Goal: Information Seeking & Learning: Check status

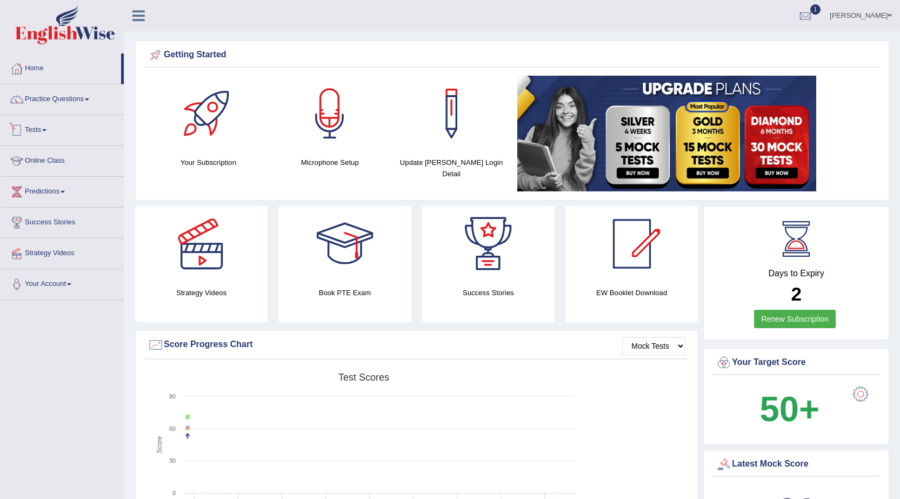
click at [46, 129] on span at bounding box center [44, 130] width 4 height 2
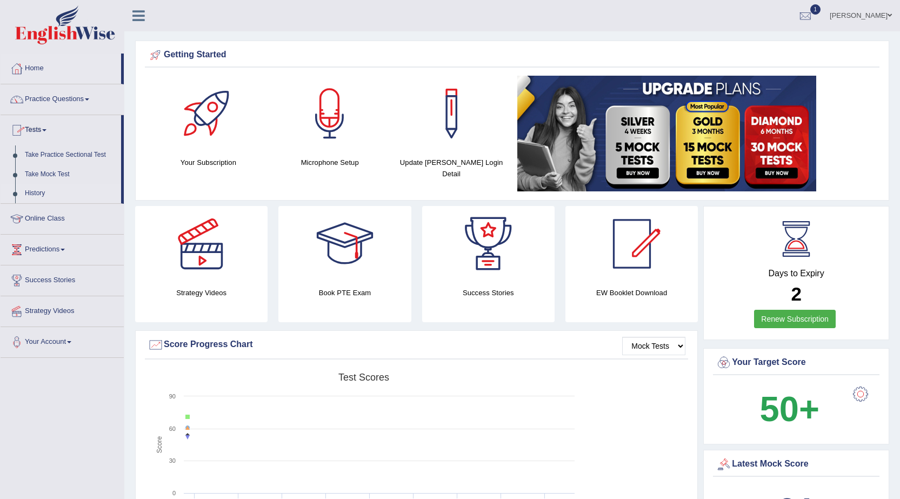
click at [43, 195] on link "History" at bounding box center [70, 193] width 101 height 19
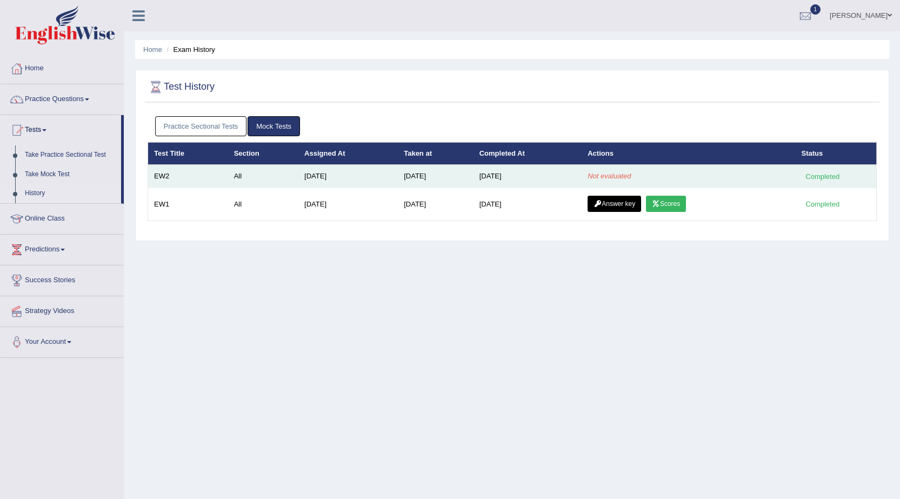
click at [620, 179] on em "Not evaluated" at bounding box center [609, 176] width 43 height 8
click at [232, 171] on td "All" at bounding box center [263, 176] width 70 height 23
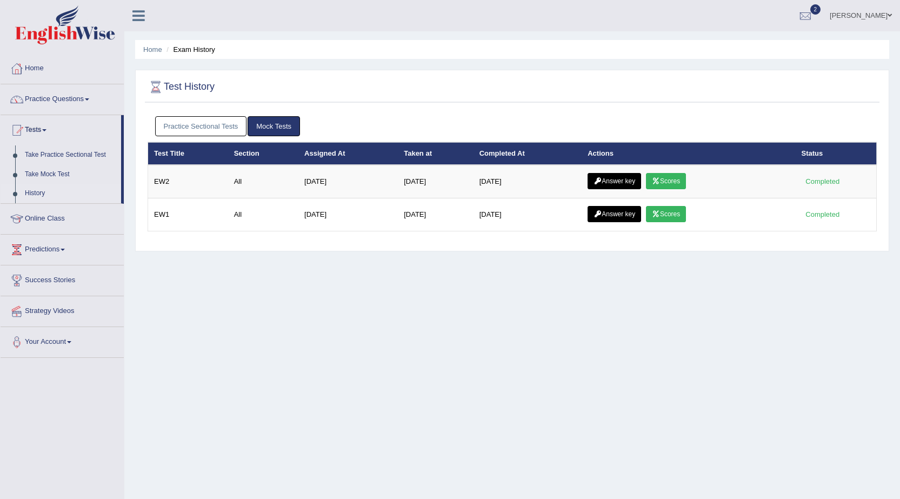
click at [681, 186] on link "Scores" at bounding box center [666, 181] width 40 height 16
click at [607, 179] on link "Answer key" at bounding box center [615, 181] width 54 height 16
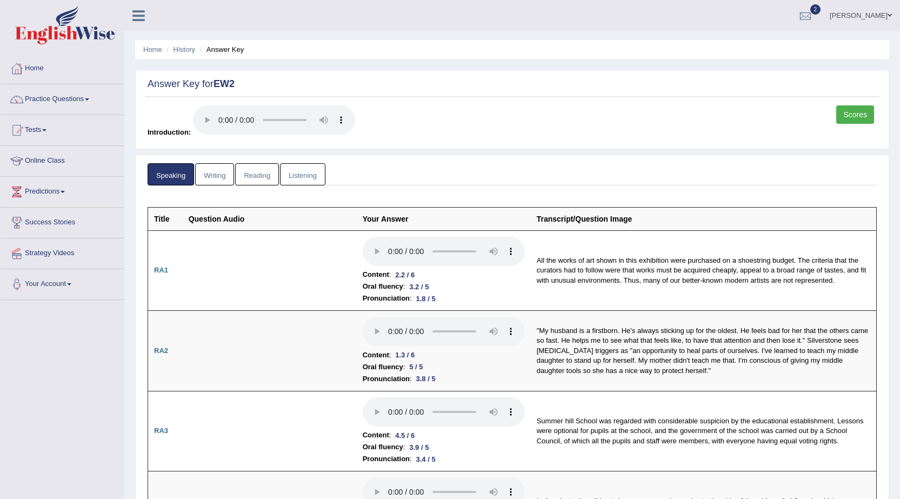
click at [208, 181] on link "Writing" at bounding box center [214, 174] width 39 height 22
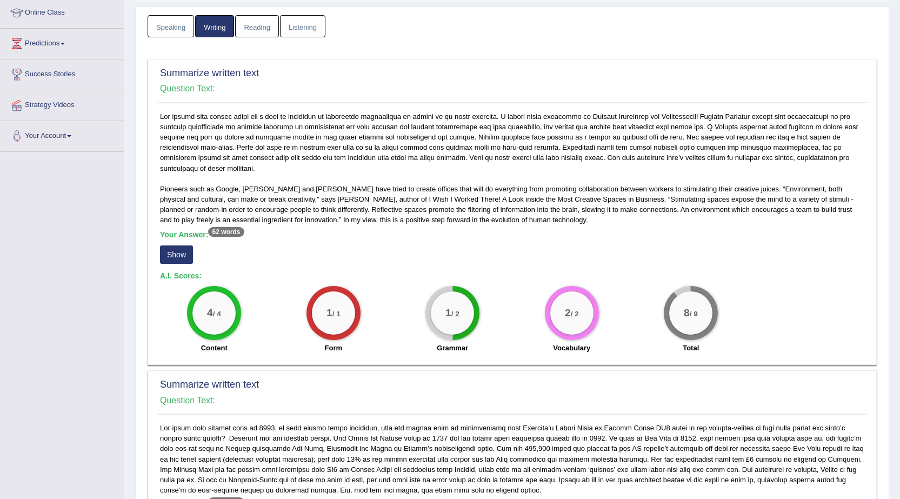
scroll to position [162, 0]
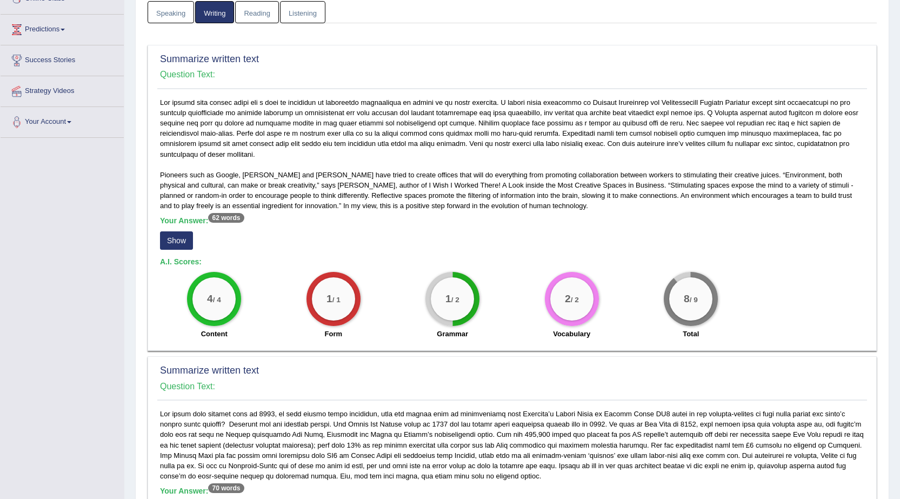
click at [188, 235] on button "Show" at bounding box center [176, 240] width 33 height 18
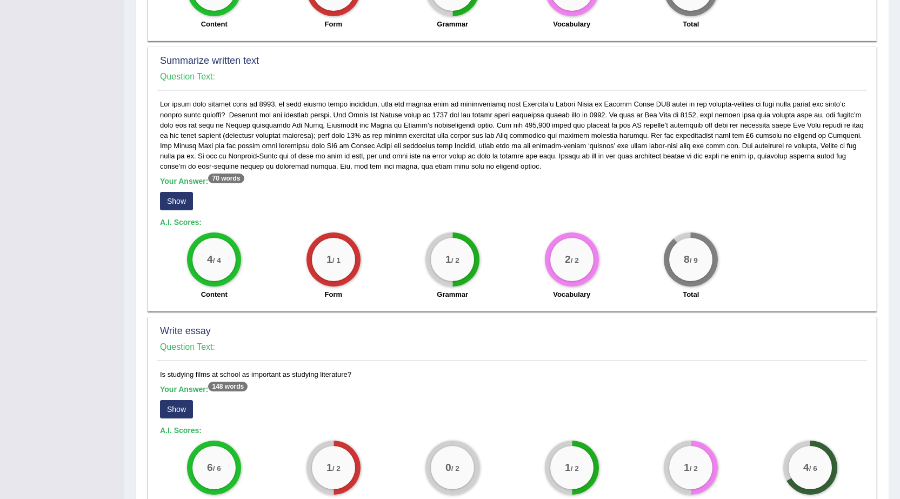
scroll to position [487, 0]
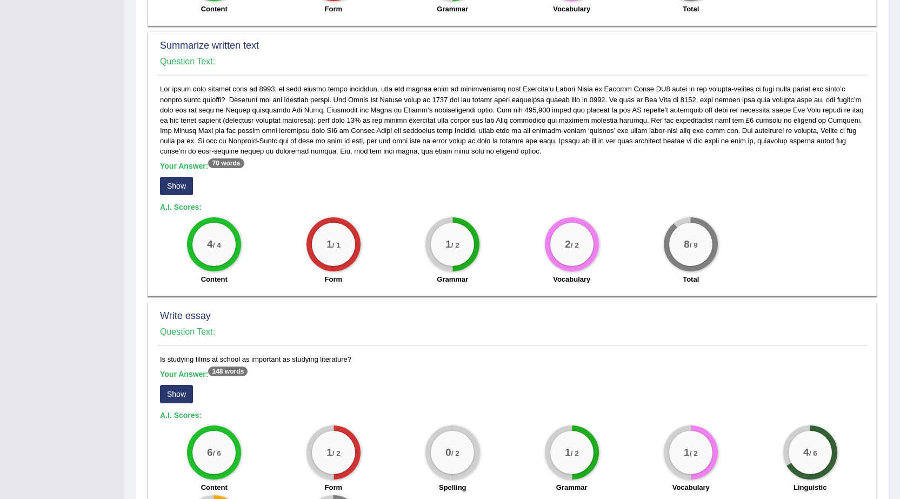
click at [181, 190] on button "Show" at bounding box center [176, 186] width 33 height 18
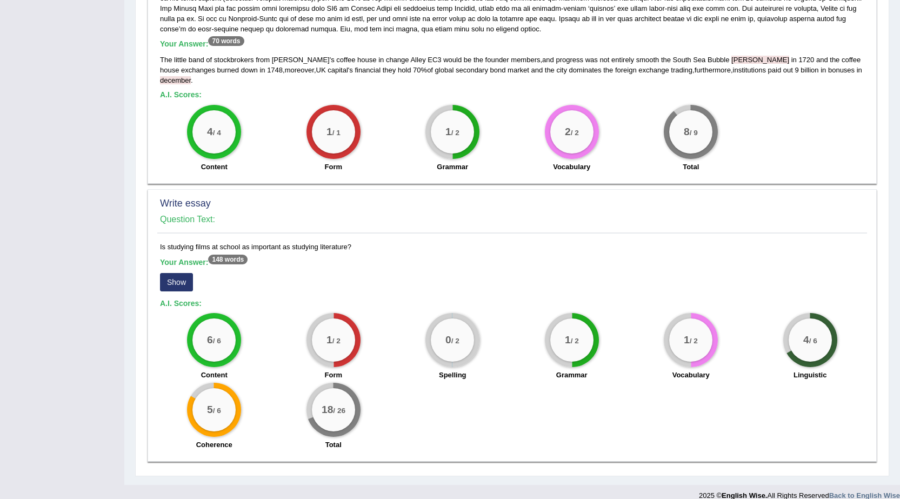
scroll to position [611, 0]
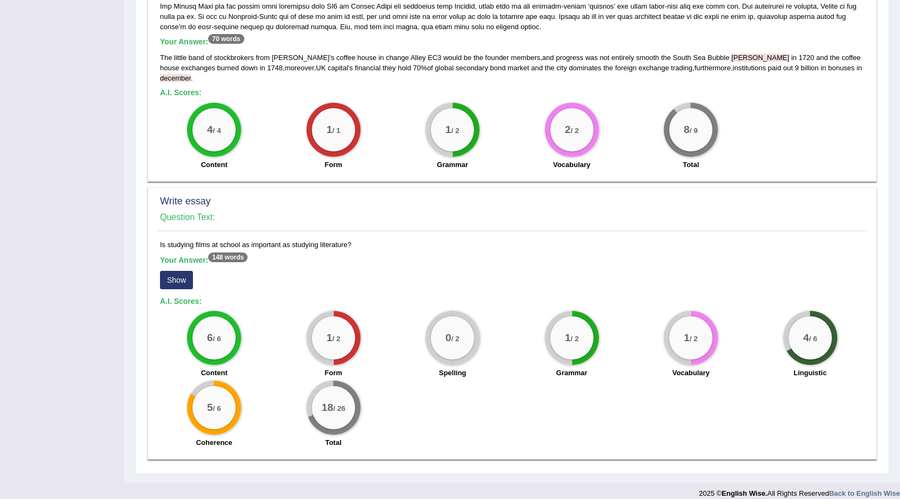
click at [176, 271] on button "Show" at bounding box center [176, 280] width 33 height 18
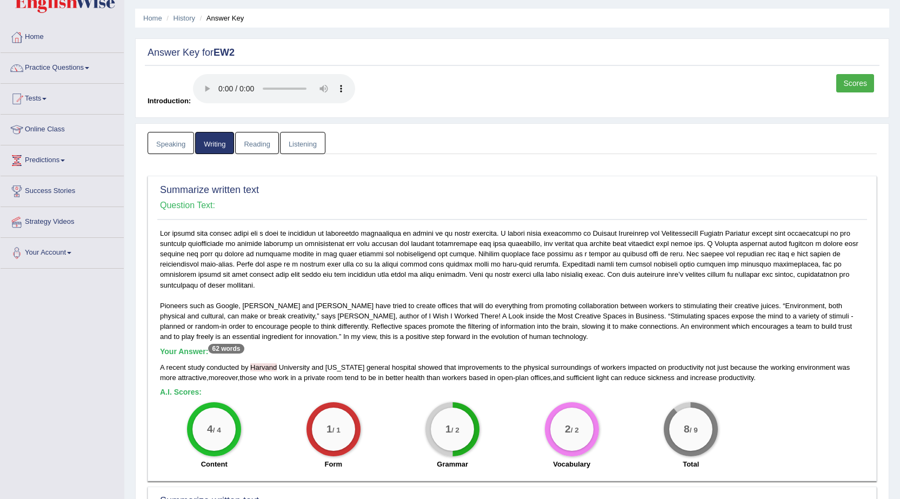
scroll to position [0, 0]
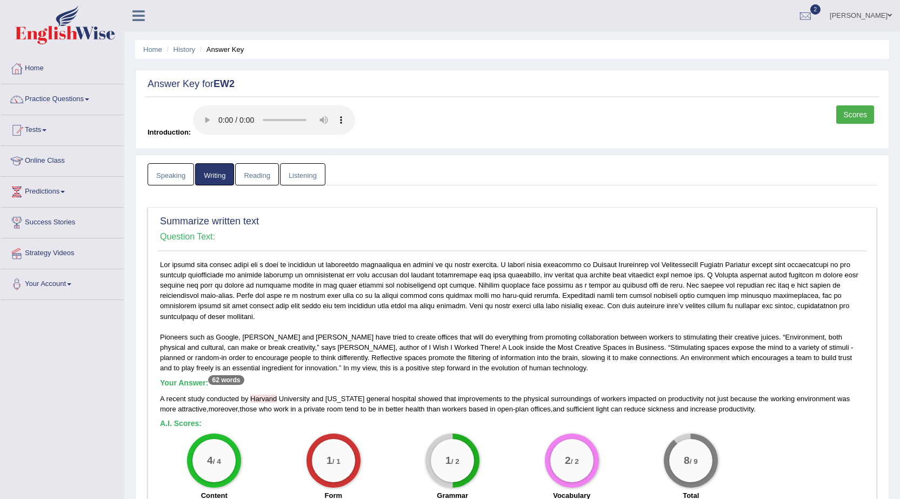
click at [260, 175] on link "Reading" at bounding box center [256, 174] width 43 height 22
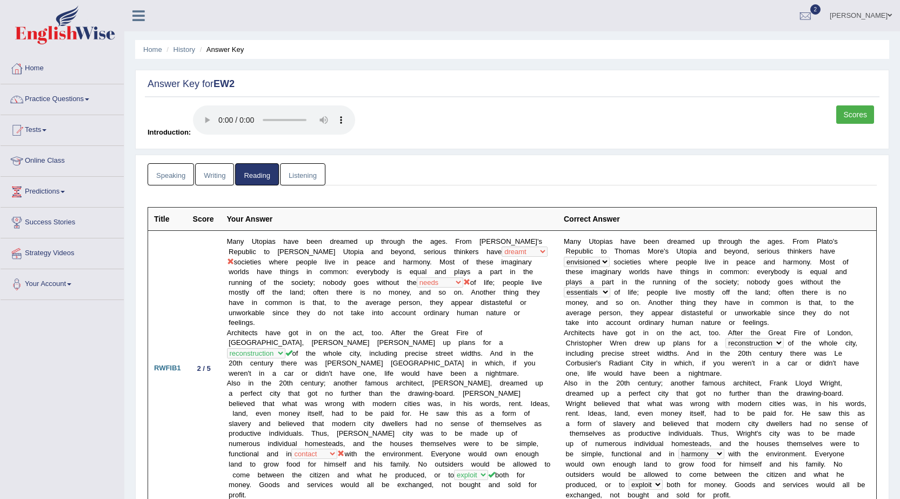
click at [290, 179] on link "Listening" at bounding box center [302, 174] width 45 height 22
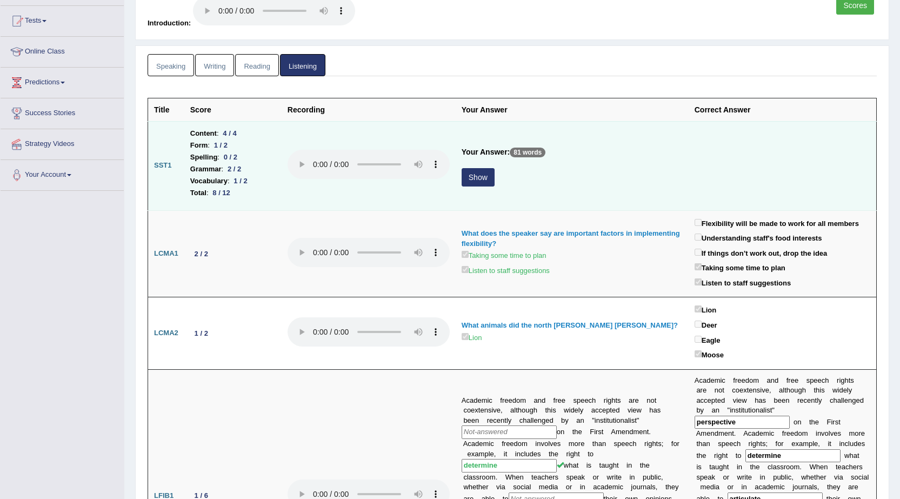
scroll to position [108, 0]
click at [486, 182] on button "Show" at bounding box center [478, 178] width 33 height 18
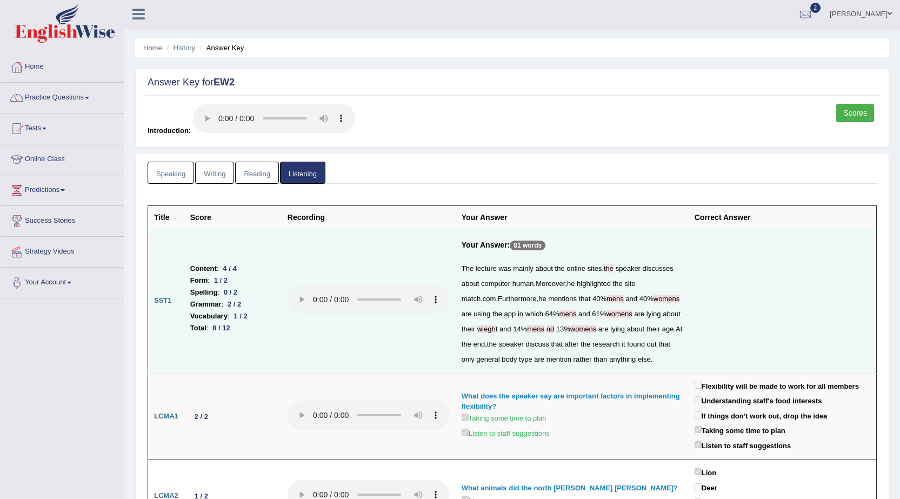
scroll to position [0, 0]
